Goal: Task Accomplishment & Management: Manage account settings

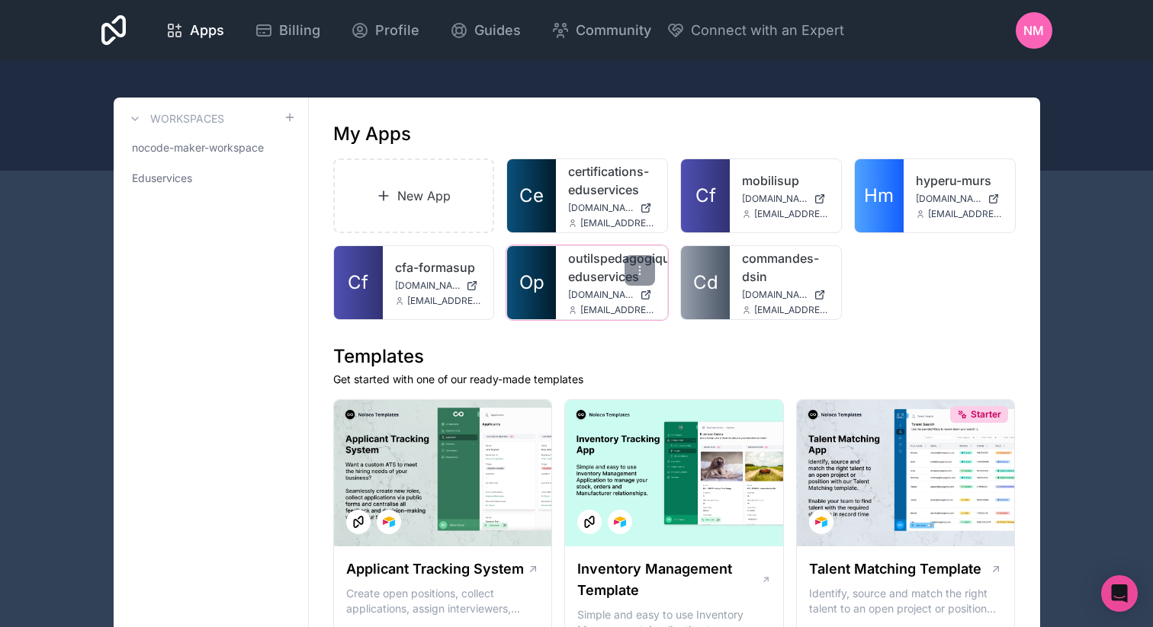
click at [584, 272] on link "outilspedagogiques-eduservices" at bounding box center [611, 267] width 87 height 37
drag, startPoint x: 1025, startPoint y: 24, endPoint x: 1013, endPoint y: 33, distance: 14.2
click at [1025, 24] on span "NM" at bounding box center [1033, 30] width 21 height 18
click at [643, 187] on icon at bounding box center [640, 184] width 12 height 12
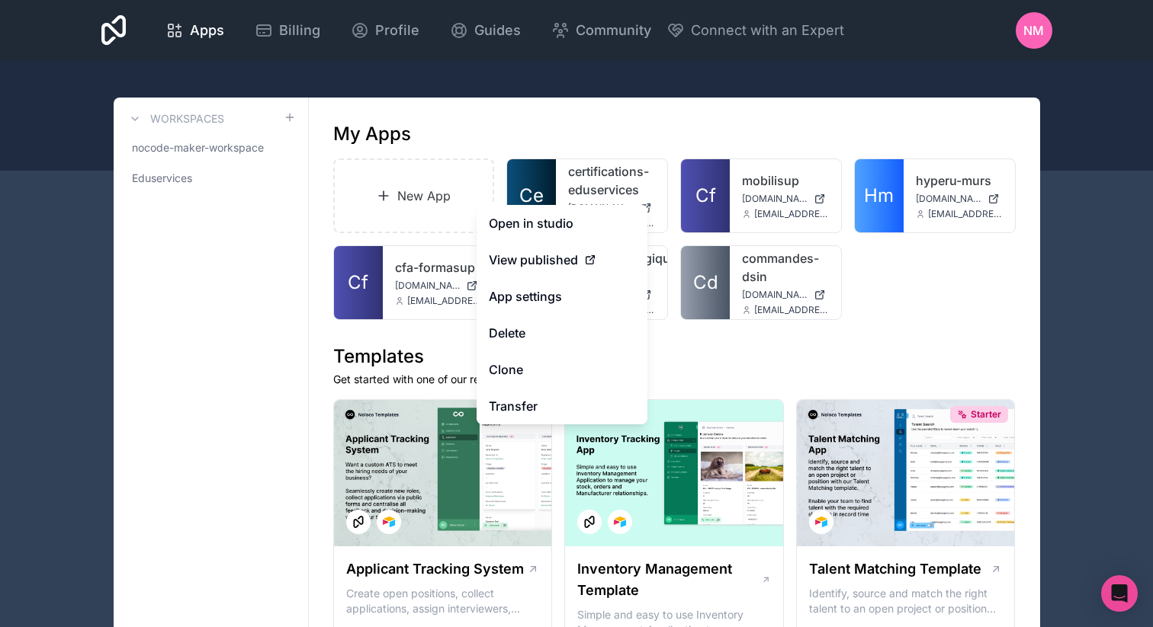
drag, startPoint x: 529, startPoint y: 125, endPoint x: 509, endPoint y: 128, distance: 20.8
click at [523, 125] on div "My Apps" at bounding box center [674, 134] width 682 height 24
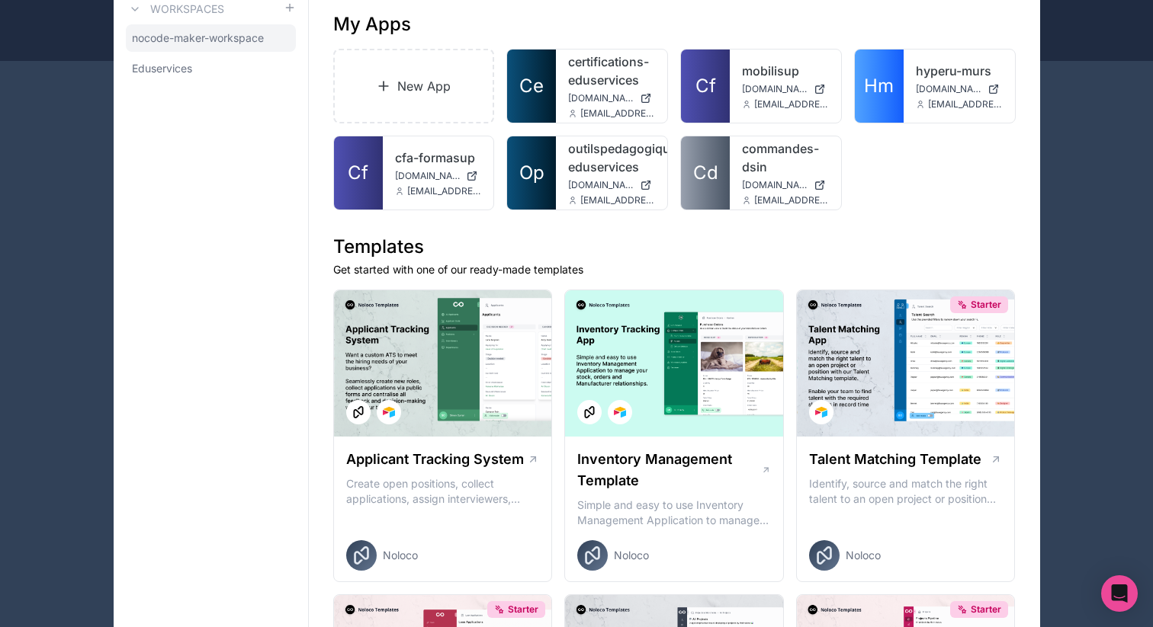
scroll to position [91, 0]
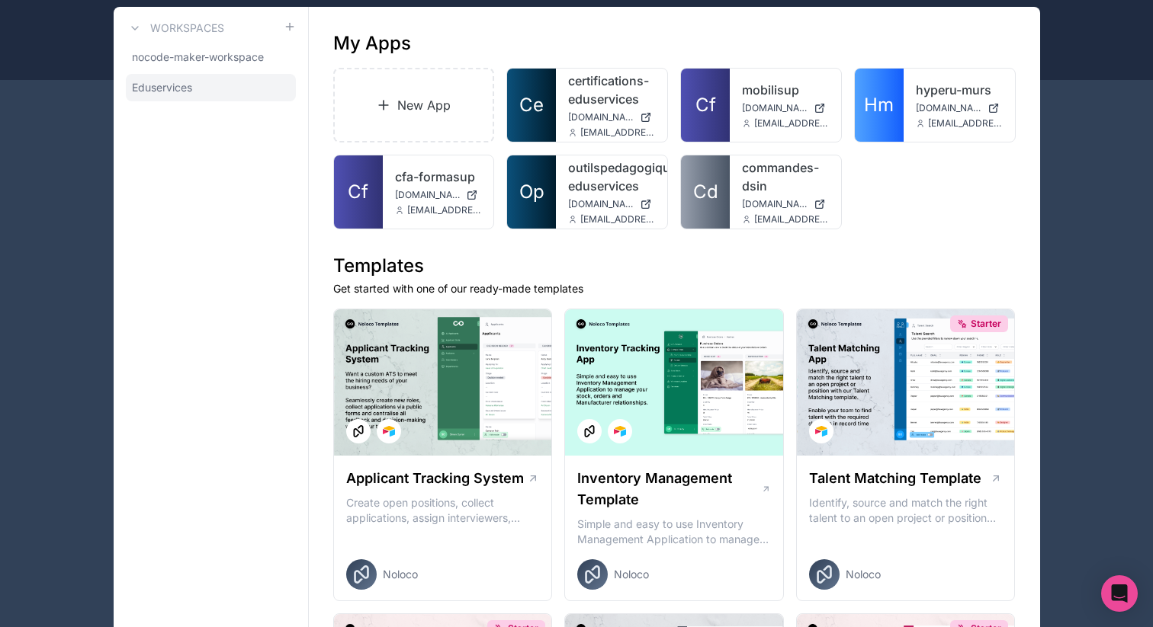
click at [195, 82] on link "Eduservices" at bounding box center [211, 87] width 170 height 27
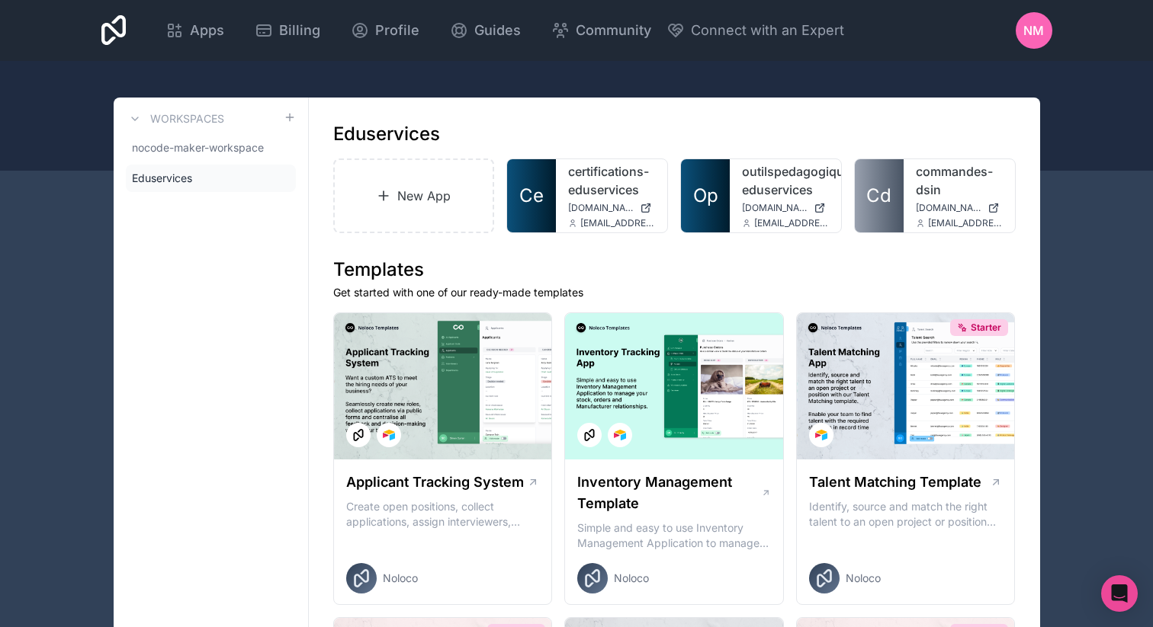
click at [1057, 27] on div "Apps Billing Profile Guides Community Connect with an Expert NM Billing Profile…" at bounding box center [576, 30] width 975 height 61
drag, startPoint x: 1049, startPoint y: 28, endPoint x: 1040, endPoint y: 31, distance: 9.6
click at [1046, 28] on div "NM" at bounding box center [1034, 30] width 37 height 37
click at [377, 34] on span "Profile" at bounding box center [397, 30] width 44 height 21
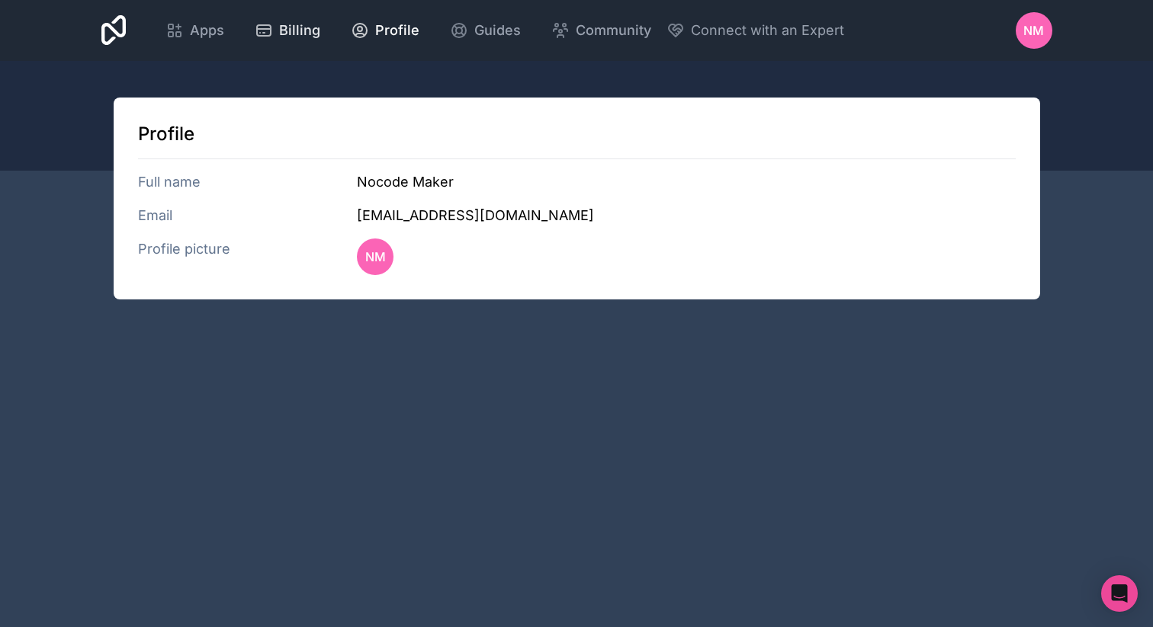
click at [320, 41] on link "Billing" at bounding box center [287, 31] width 90 height 34
